Goal: Transaction & Acquisition: Book appointment/travel/reservation

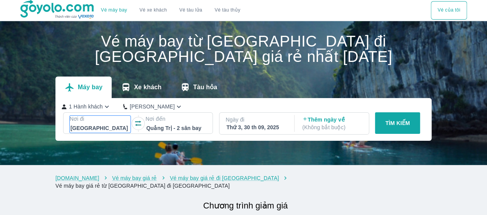
click at [113, 132] on div at bounding box center [100, 128] width 60 height 9
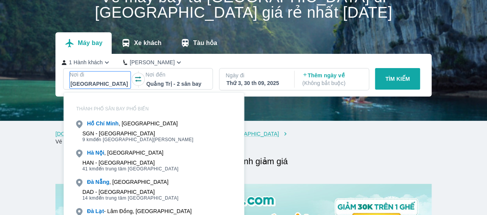
click at [113, 126] on b "Minh" at bounding box center [112, 123] width 13 height 6
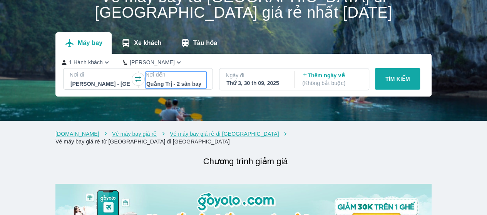
click at [165, 83] on div at bounding box center [176, 83] width 60 height 9
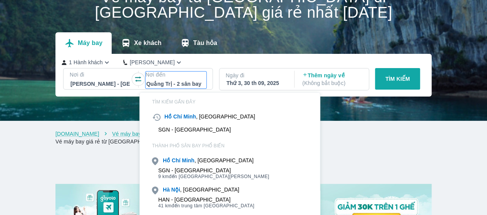
click at [183, 85] on div at bounding box center [176, 83] width 60 height 9
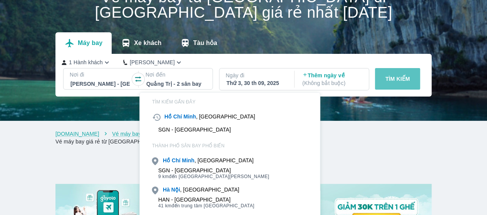
click at [404, 79] on p "TÌM KIẾM" at bounding box center [397, 79] width 25 height 8
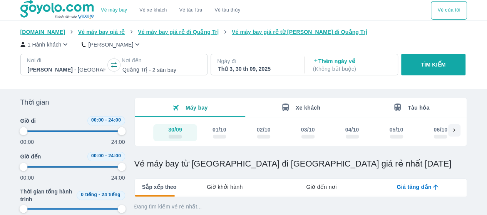
type input "97.9166666666667"
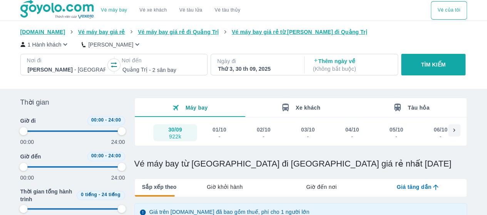
type input "97.9166666666667"
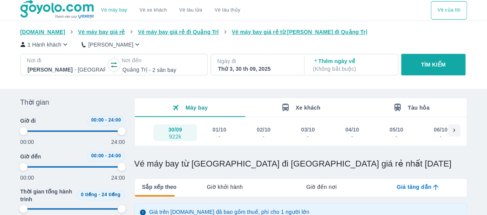
type input "97.9166666666667"
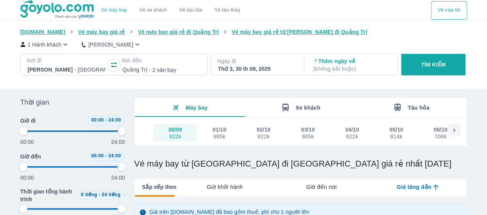
type input "97.9166666666667"
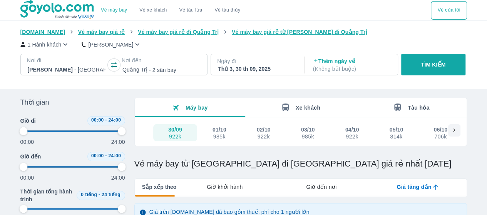
type input "97.9166666666667"
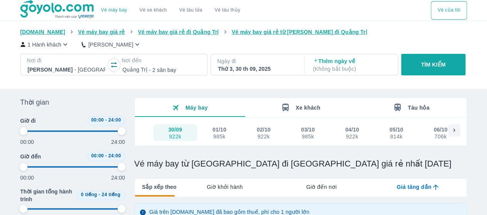
type input "97.9166666666667"
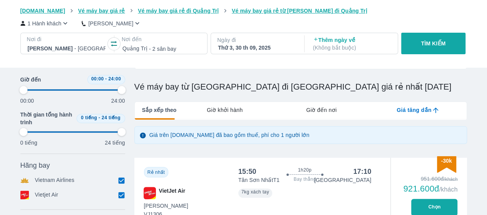
scroll to position [115, 0]
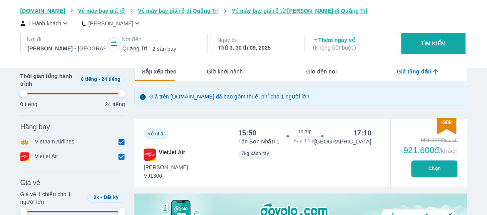
type input "97.9166666666667"
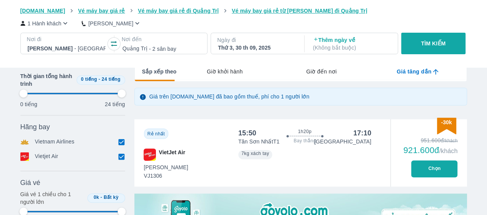
type input "97.9166666666667"
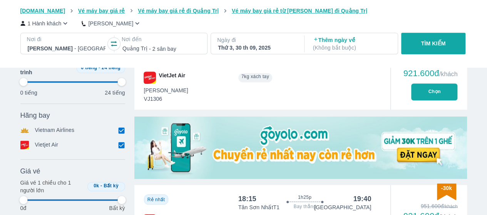
type input "97.9166666666667"
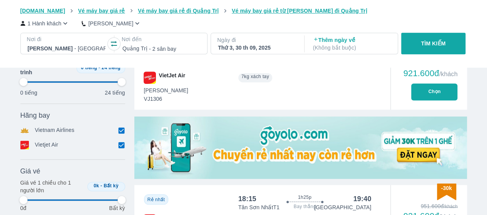
type input "97.9166666666667"
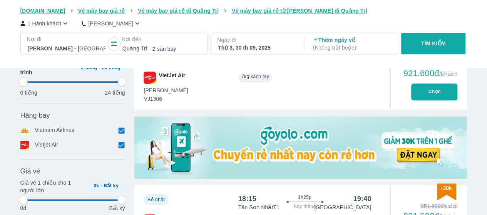
type input "97.9166666666667"
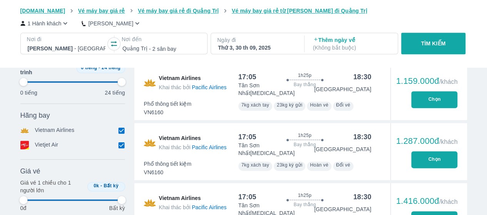
type input "97.9166666666667"
